Goal: Information Seeking & Learning: Learn about a topic

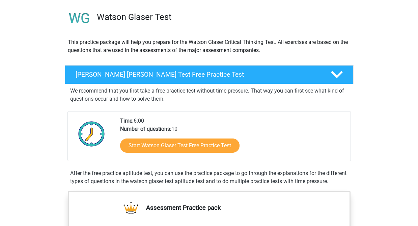
scroll to position [47, 0]
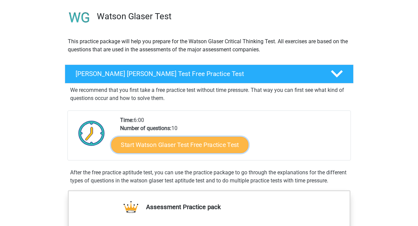
click at [213, 144] on link "Start Watson Glaser Test Free Practice Test" at bounding box center [179, 145] width 137 height 16
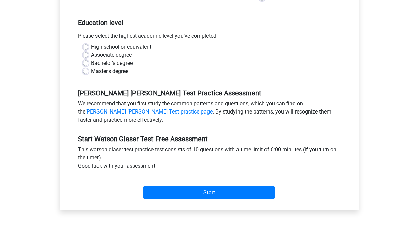
scroll to position [123, 0]
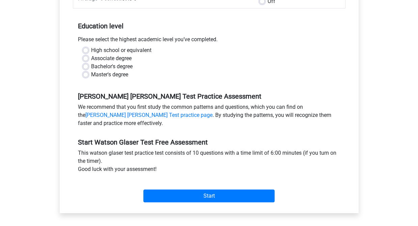
click at [91, 66] on label "Bachelor's degree" at bounding box center [112, 66] width 42 height 8
click at [85, 66] on input "Bachelor's degree" at bounding box center [85, 65] width 5 height 7
radio input "true"
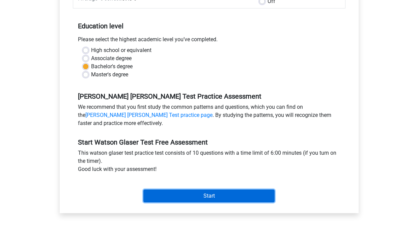
click at [209, 198] on input "Start" at bounding box center [208, 195] width 131 height 13
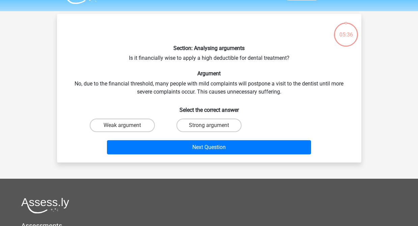
scroll to position [15, 0]
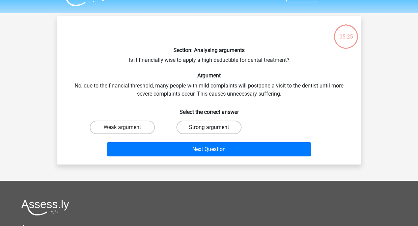
click at [216, 125] on label "Strong argument" at bounding box center [209, 127] width 65 height 14
click at [213, 127] on input "Strong argument" at bounding box center [211, 129] width 4 height 4
radio input "true"
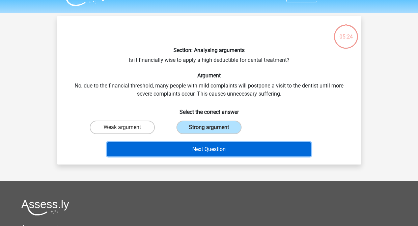
click at [210, 148] on button "Next Question" at bounding box center [209, 149] width 204 height 14
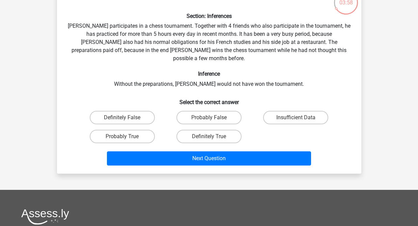
scroll to position [51, 0]
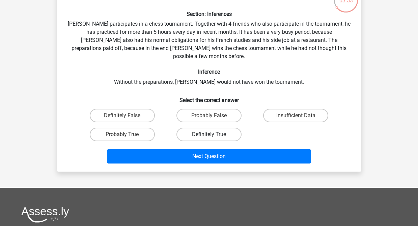
click at [214, 128] on label "Definitely True" at bounding box center [209, 135] width 65 height 14
click at [213, 134] on input "Definitely True" at bounding box center [211, 136] width 4 height 4
radio input "true"
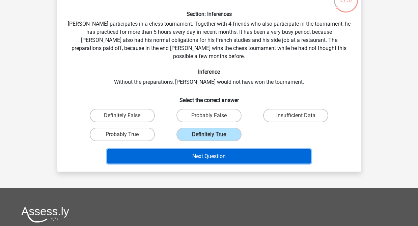
click at [209, 149] on button "Next Question" at bounding box center [209, 156] width 204 height 14
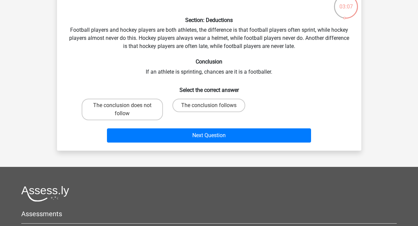
scroll to position [46, 0]
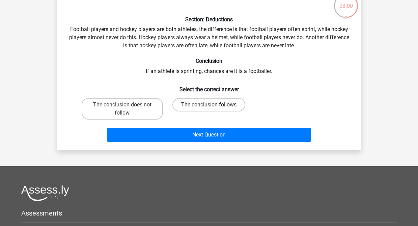
click at [214, 102] on label "The conclusion follows" at bounding box center [208, 105] width 73 height 14
click at [213, 105] on input "The conclusion follows" at bounding box center [211, 107] width 4 height 4
radio input "true"
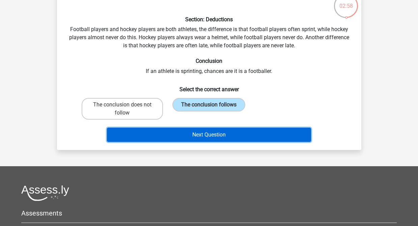
click at [221, 138] on button "Next Question" at bounding box center [209, 135] width 204 height 14
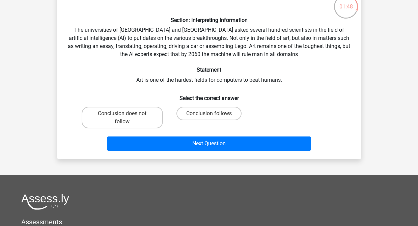
scroll to position [47, 0]
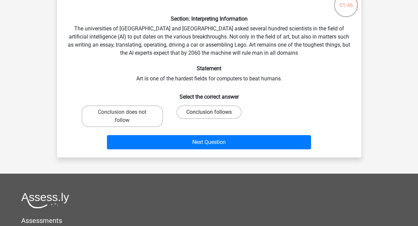
click at [221, 116] on label "Conclusion follows" at bounding box center [209, 112] width 65 height 14
click at [213, 116] on input "Conclusion follows" at bounding box center [211, 114] width 4 height 4
radio input "true"
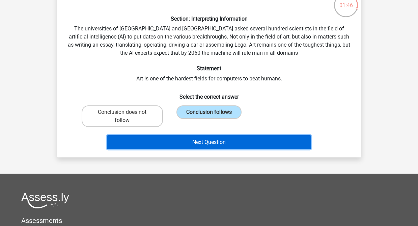
click at [219, 146] on button "Next Question" at bounding box center [209, 142] width 204 height 14
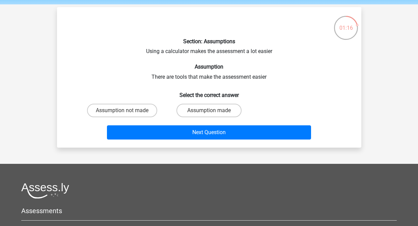
scroll to position [29, 0]
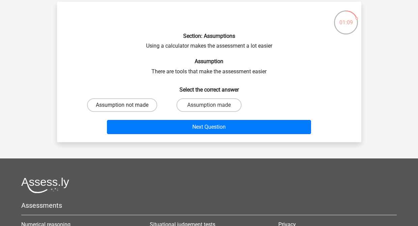
click at [117, 102] on label "Assumption not made" at bounding box center [122, 105] width 70 height 14
click at [122, 105] on input "Assumption not made" at bounding box center [124, 107] width 4 height 4
radio input "true"
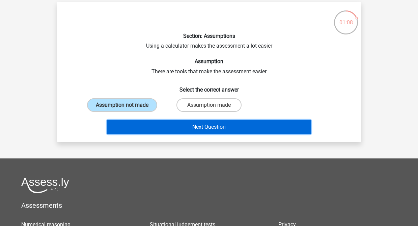
click at [177, 129] on button "Next Question" at bounding box center [209, 127] width 204 height 14
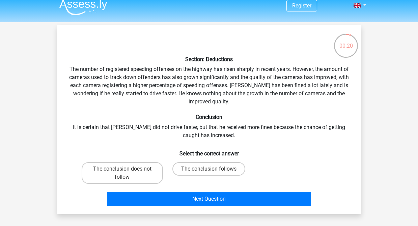
scroll to position [19, 0]
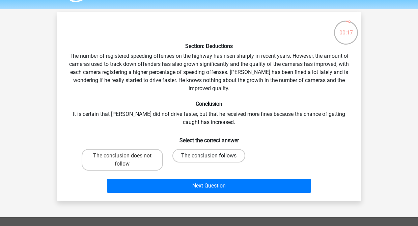
click at [195, 154] on label "The conclusion follows" at bounding box center [208, 156] width 73 height 14
click at [209, 156] on input "The conclusion follows" at bounding box center [211, 158] width 4 height 4
radio input "true"
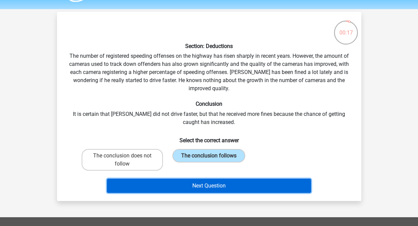
click at [199, 183] on button "Next Question" at bounding box center [209, 186] width 204 height 14
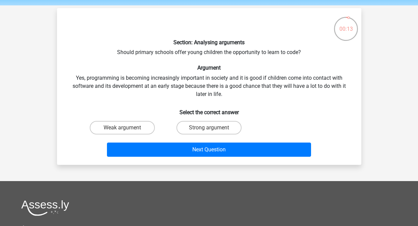
scroll to position [22, 0]
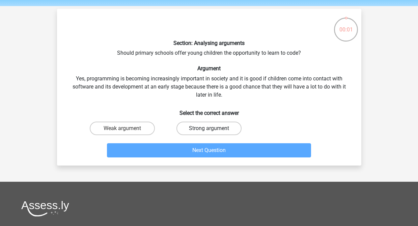
click at [193, 130] on label "Strong argument" at bounding box center [209, 129] width 65 height 14
click at [209, 130] on input "Strong argument" at bounding box center [211, 130] width 4 height 4
radio input "true"
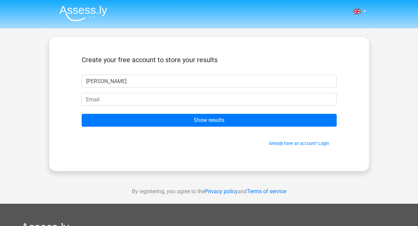
type input "Nolan Bluntzer"
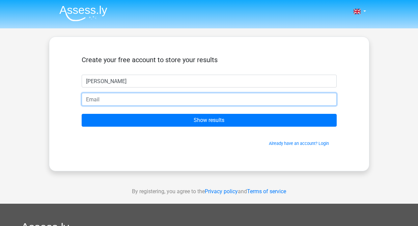
click at [158, 100] on input "email" at bounding box center [209, 99] width 255 height 13
type input "nbluntzer@gmail.com"
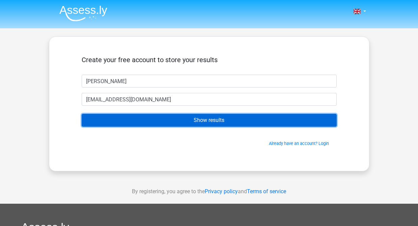
click at [185, 120] on input "Show results" at bounding box center [209, 120] width 255 height 13
